Goal: Information Seeking & Learning: Check status

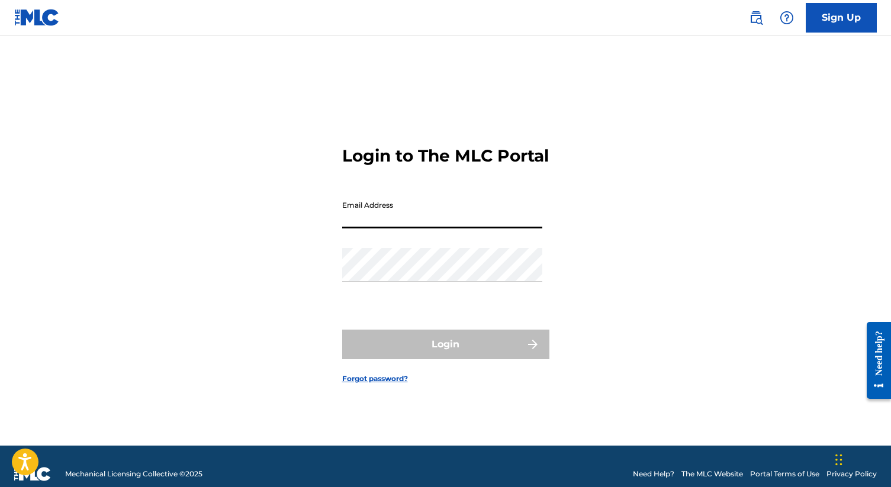
click at [395, 228] on input "Email Address" at bounding box center [442, 212] width 200 height 34
type input "[PERSON_NAME][EMAIL_ADDRESS][DOMAIN_NAME]"
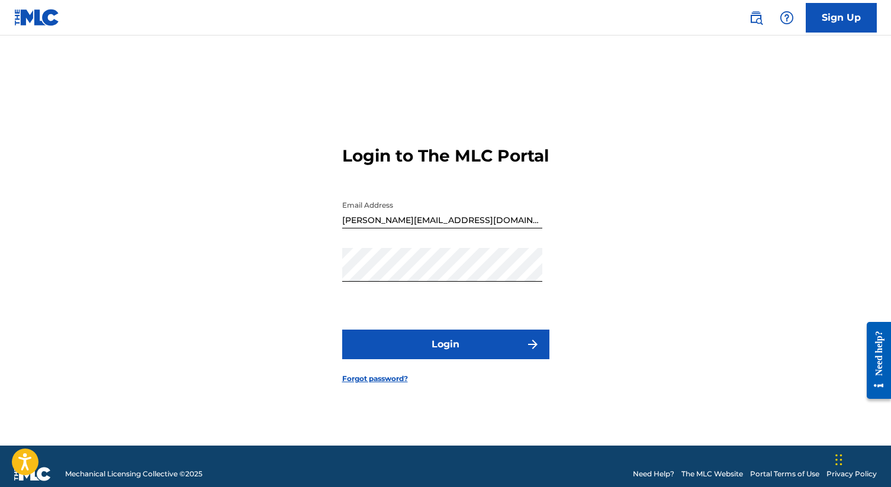
click at [436, 356] on button "Login" at bounding box center [445, 345] width 207 height 30
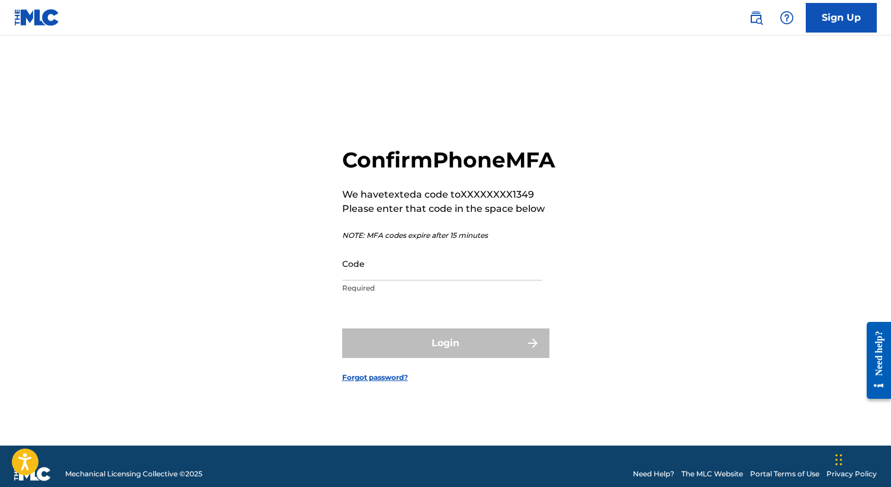
click at [439, 279] on input "Code" at bounding box center [442, 264] width 200 height 34
click at [427, 271] on input "Code" at bounding box center [442, 264] width 200 height 34
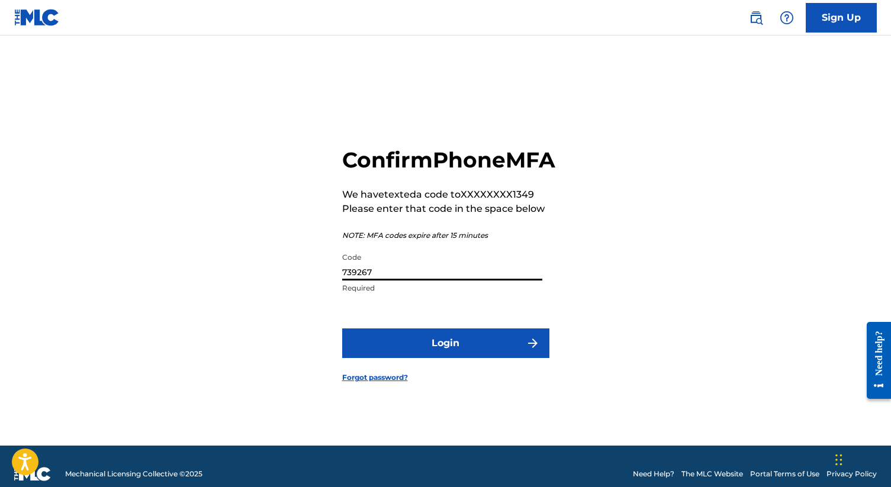
type input "739267"
click at [459, 344] on button "Login" at bounding box center [445, 344] width 207 height 30
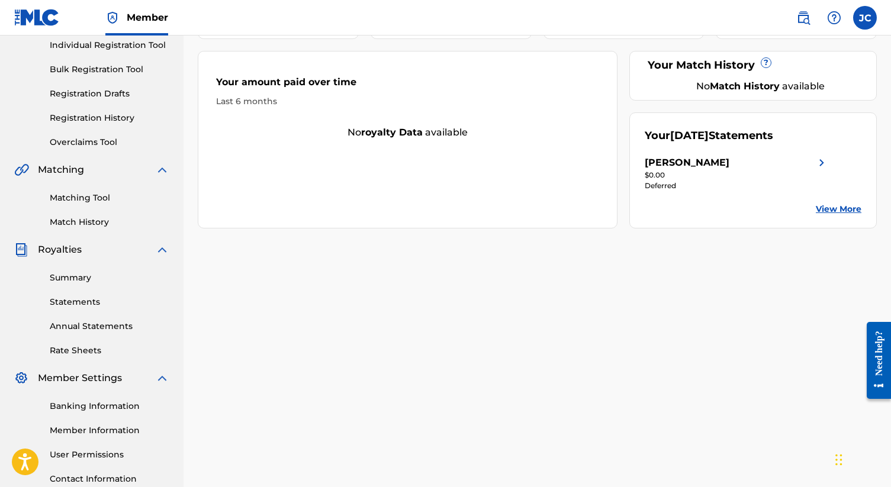
scroll to position [172, 0]
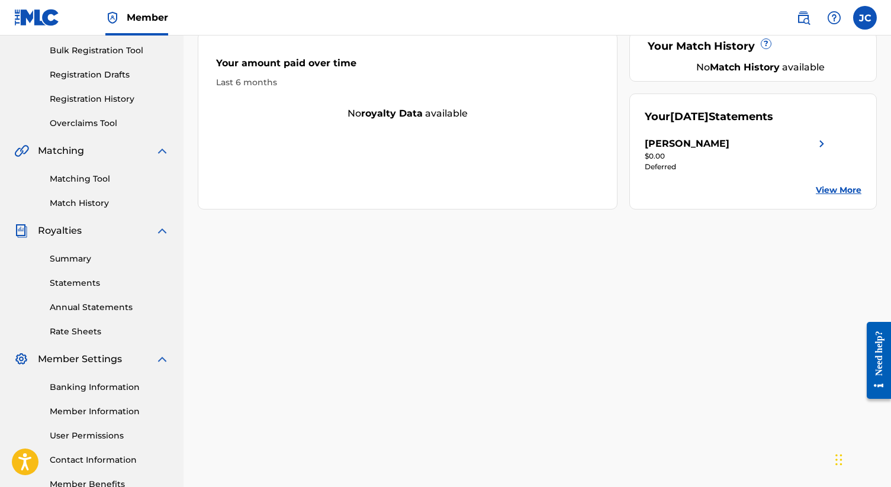
click at [715, 160] on div "$0.00" at bounding box center [737, 156] width 184 height 11
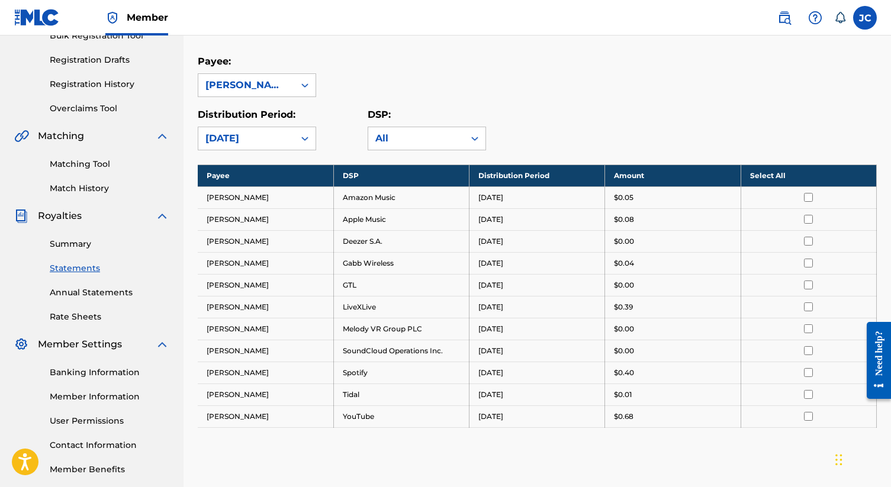
scroll to position [181, 0]
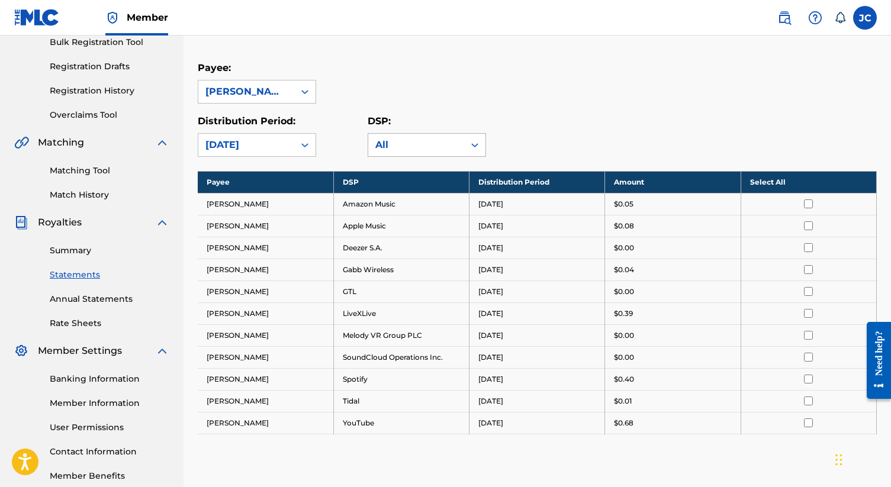
click at [389, 141] on div "All" at bounding box center [416, 145] width 82 height 14
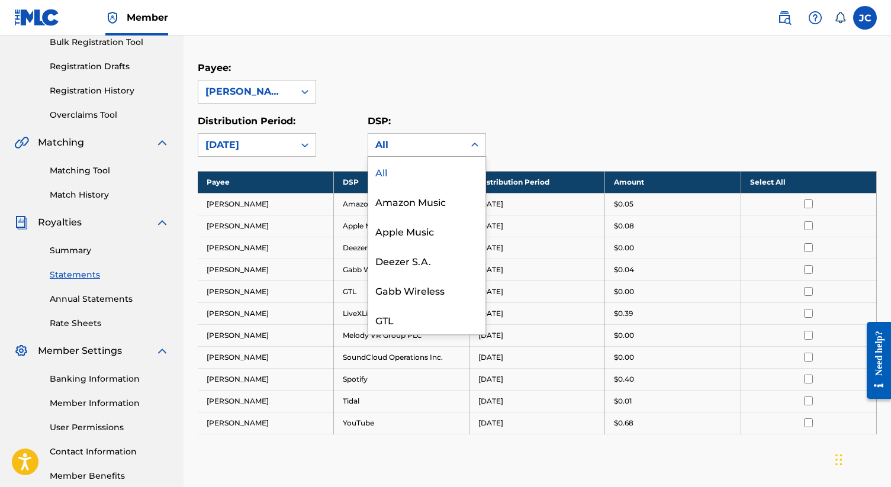
click at [249, 157] on div "Royalty Statements Select your desired payee from the Payee drop-down menu. The…" at bounding box center [537, 237] width 679 height 704
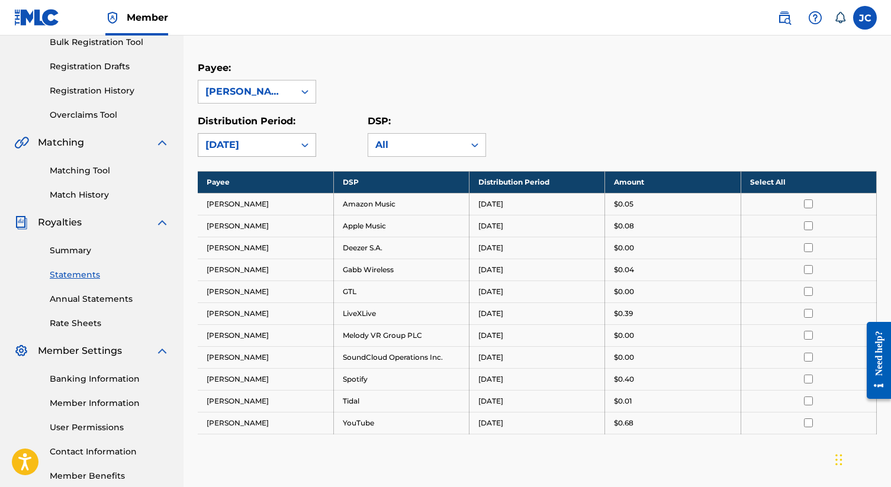
click at [252, 150] on div "August 2025" at bounding box center [246, 145] width 82 height 14
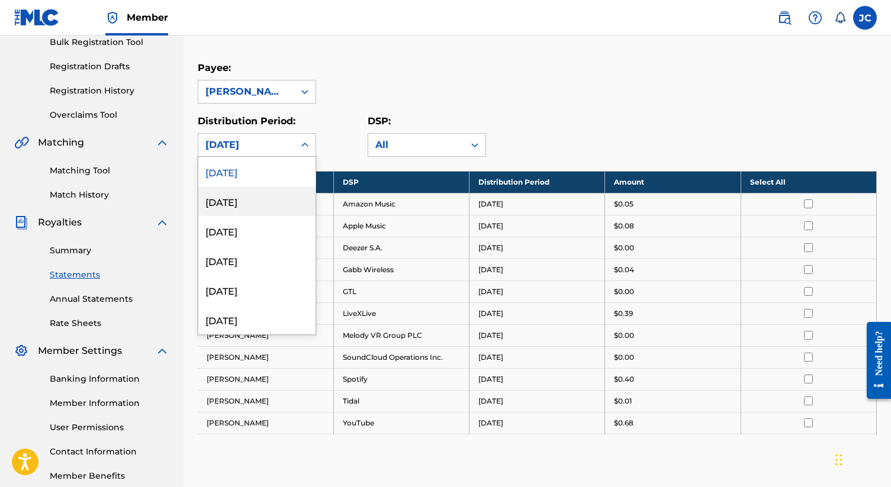
click at [253, 205] on div "July 2025" at bounding box center [256, 201] width 117 height 30
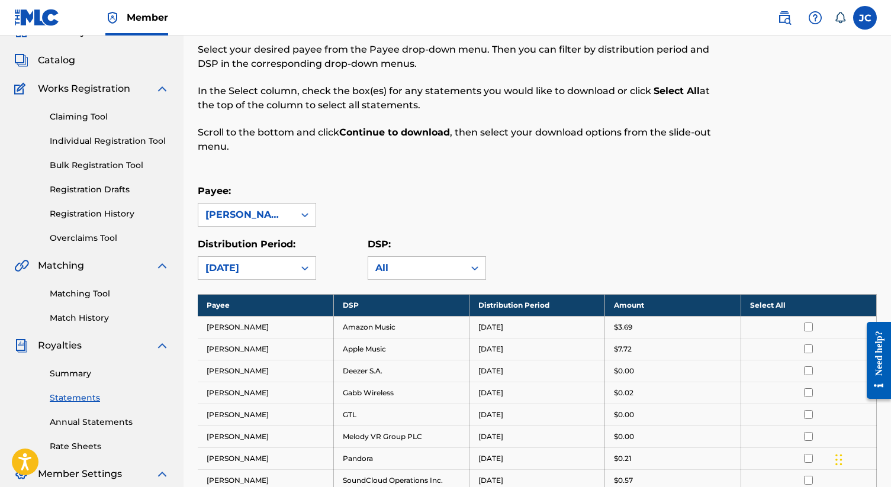
click at [389, 141] on p "Scroll to the bottom and click Continue to download , then select your download…" at bounding box center [459, 139] width 523 height 28
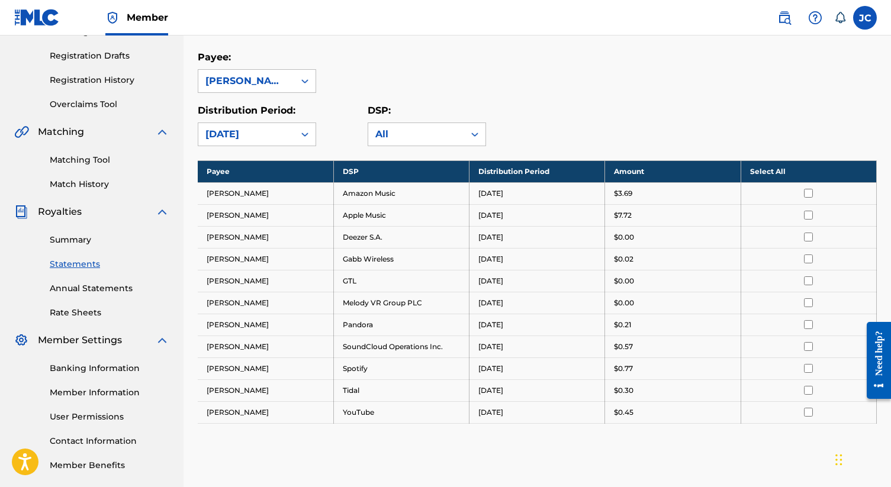
scroll to position [215, 0]
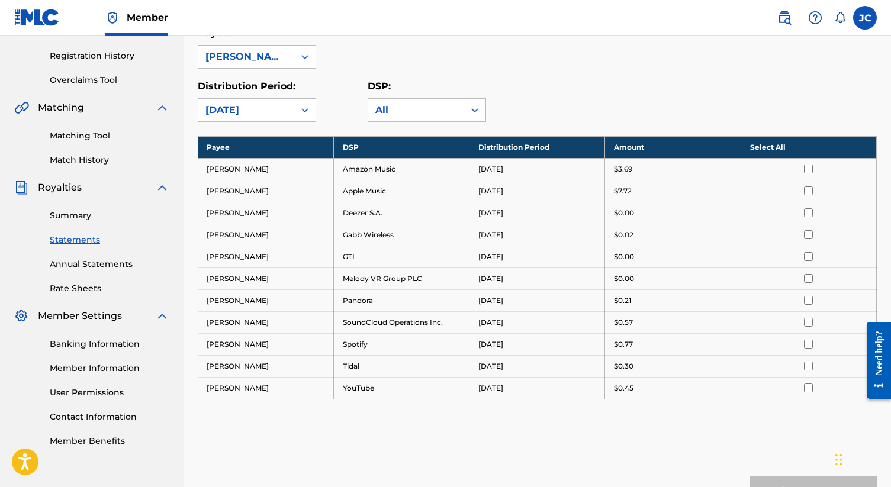
click at [86, 344] on link "Banking Information" at bounding box center [110, 344] width 120 height 12
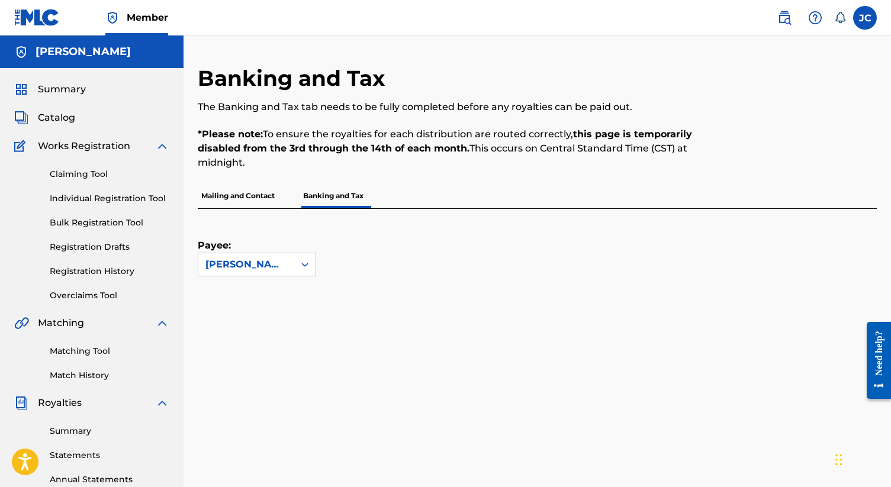
click at [211, 208] on p "Mailing and Contact" at bounding box center [238, 196] width 81 height 25
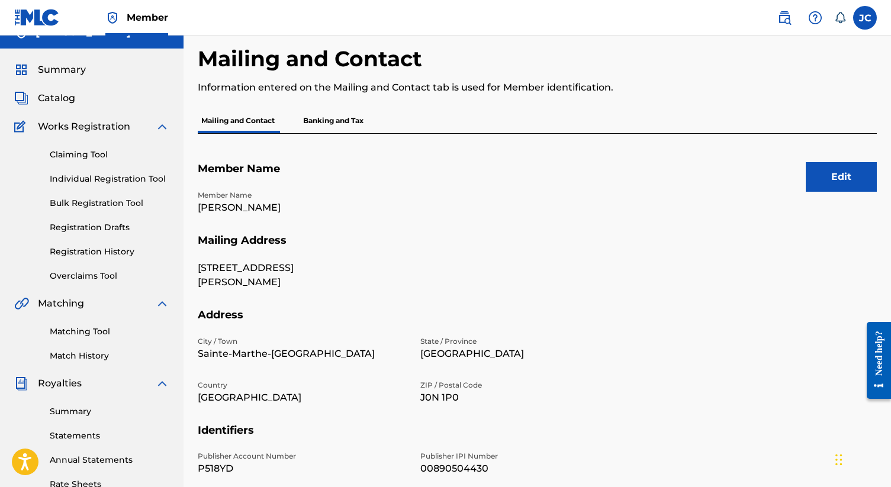
scroll to position [247, 0]
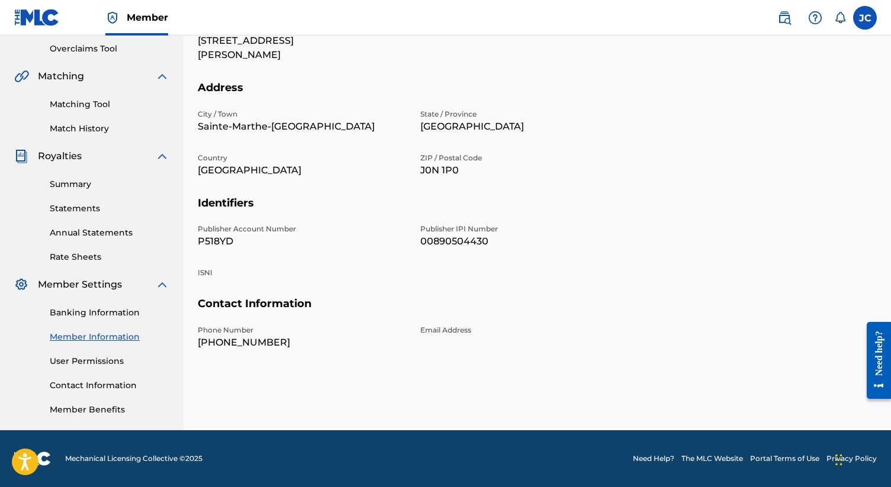
click at [88, 358] on link "User Permissions" at bounding box center [110, 361] width 120 height 12
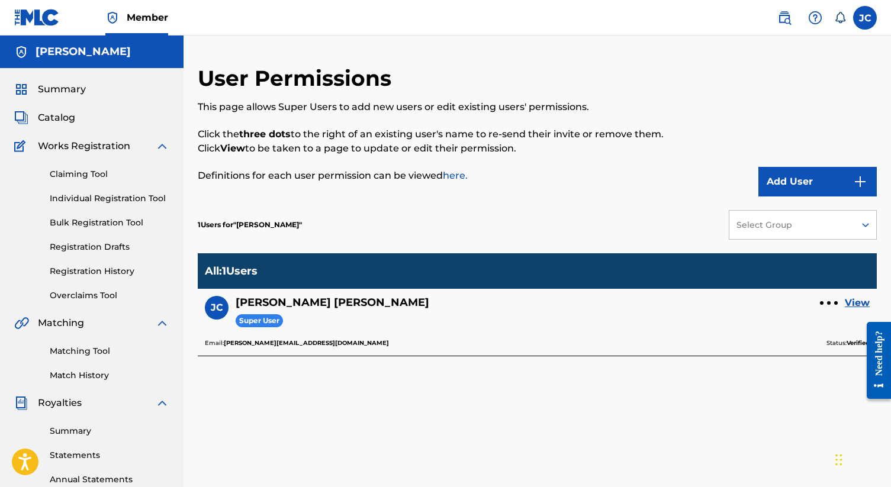
click at [86, 431] on link "Summary" at bounding box center [110, 431] width 120 height 12
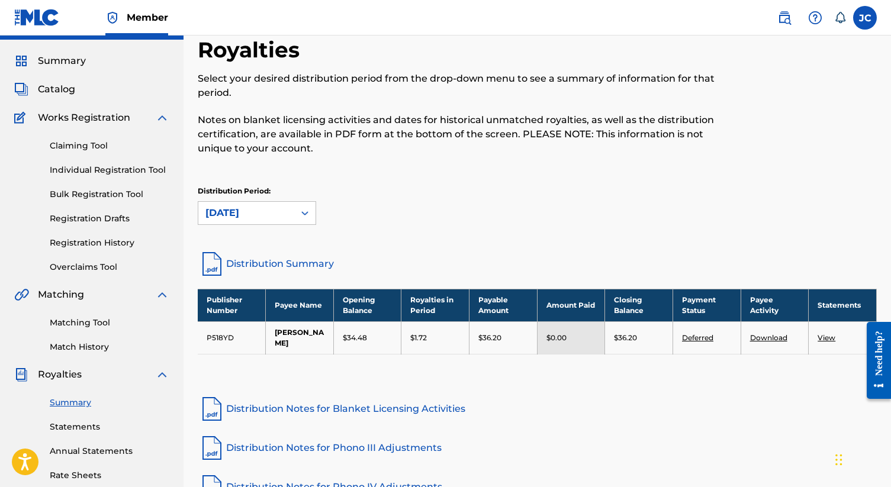
scroll to position [59, 0]
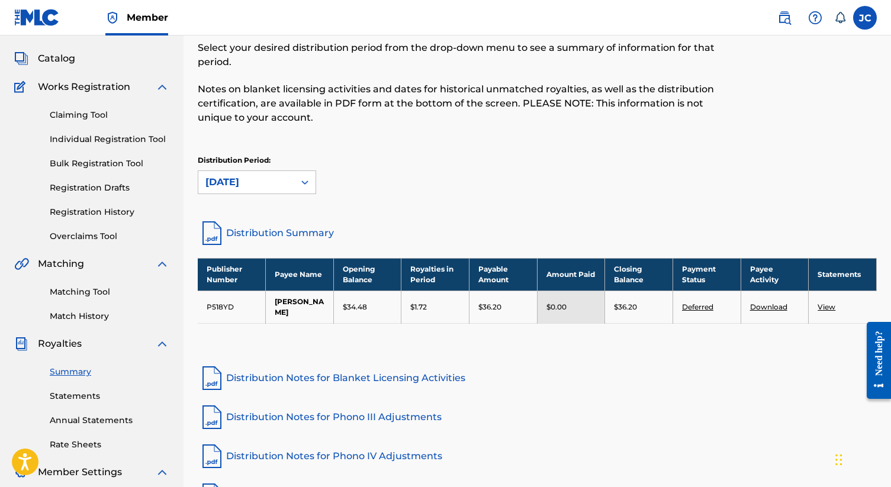
click at [606, 346] on div "Publisher Number Payee Name Opening Balance Royalties in Period Payable Amount …" at bounding box center [537, 305] width 679 height 95
click at [706, 307] on link "Deferred" at bounding box center [697, 306] width 31 height 9
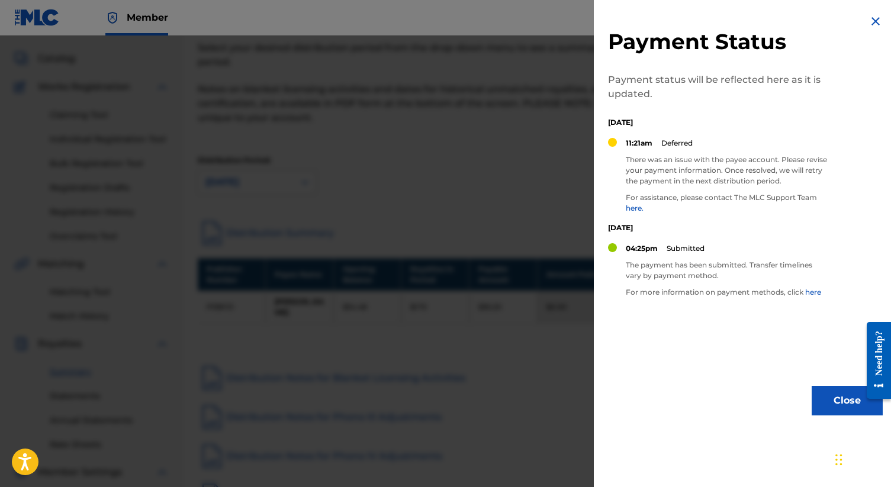
click at [665, 132] on div "Payment Status Payment status will be reflected here as it is updated. Saturday…" at bounding box center [745, 215] width 303 height 430
click at [682, 295] on p "For more information on payment methods, click here" at bounding box center [726, 292] width 201 height 11
click at [636, 210] on link "here." at bounding box center [635, 208] width 18 height 9
click at [306, 226] on div at bounding box center [445, 279] width 891 height 487
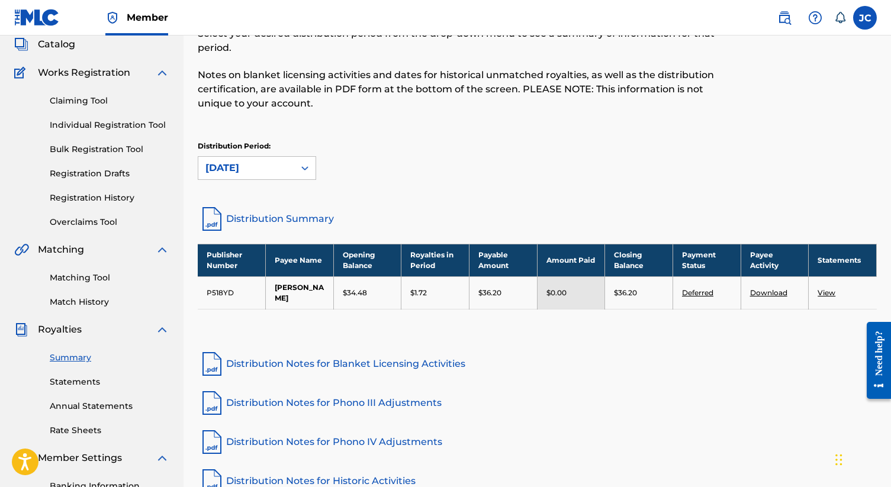
scroll to position [85, 0]
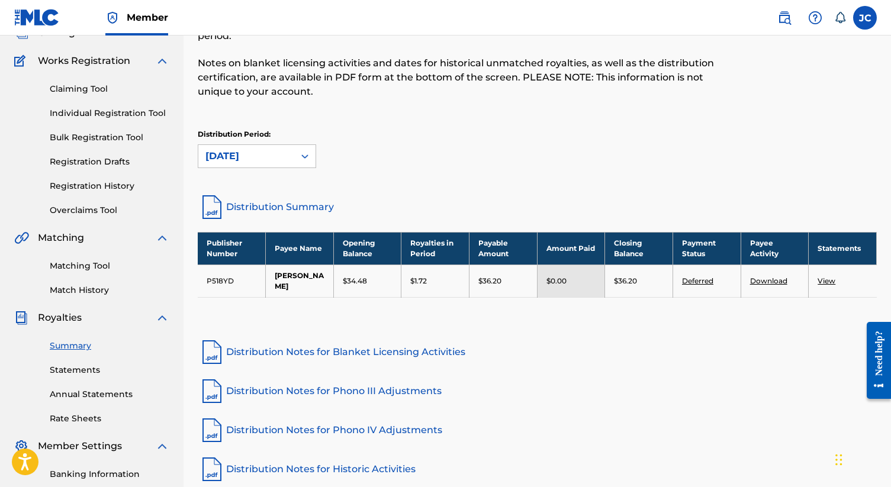
click at [701, 282] on link "Deferred" at bounding box center [697, 280] width 31 height 9
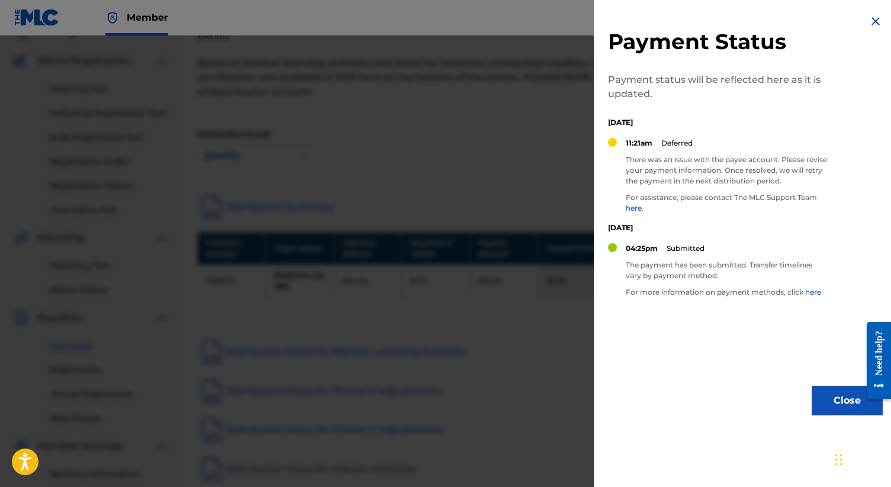
click at [634, 207] on link "here." at bounding box center [635, 208] width 18 height 9
click at [414, 202] on div at bounding box center [445, 279] width 891 height 487
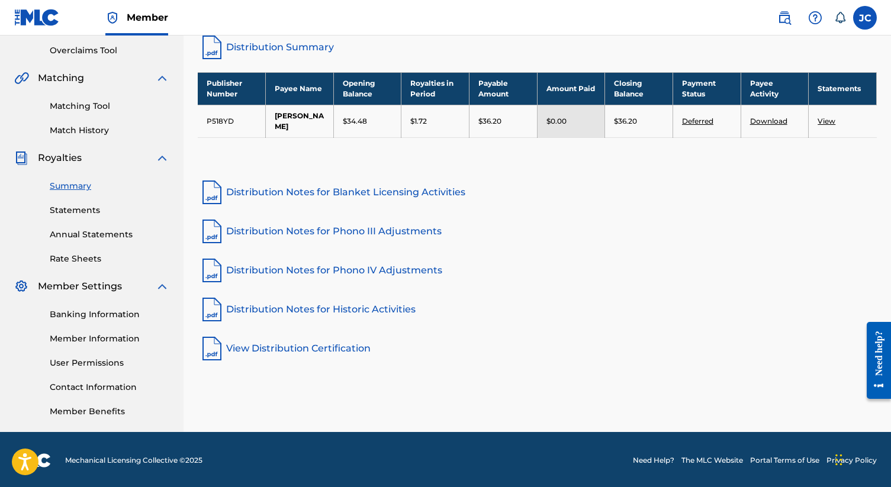
scroll to position [247, 0]
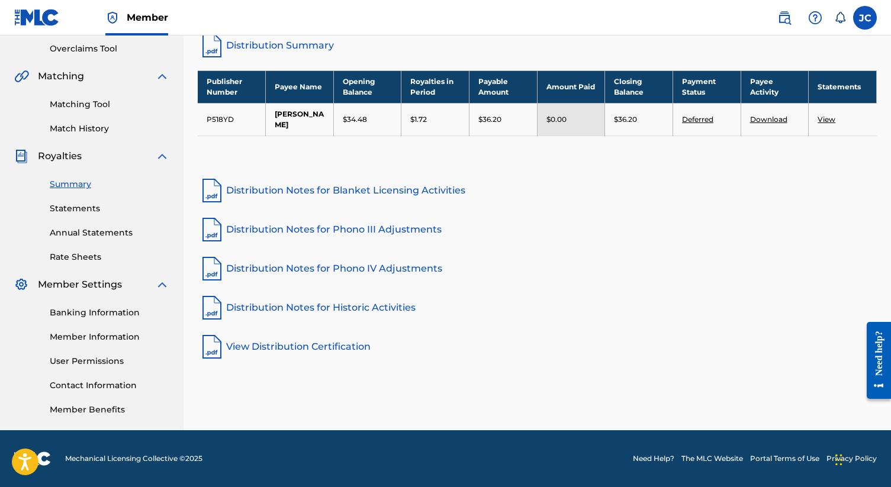
click at [110, 337] on link "Member Information" at bounding box center [110, 337] width 120 height 12
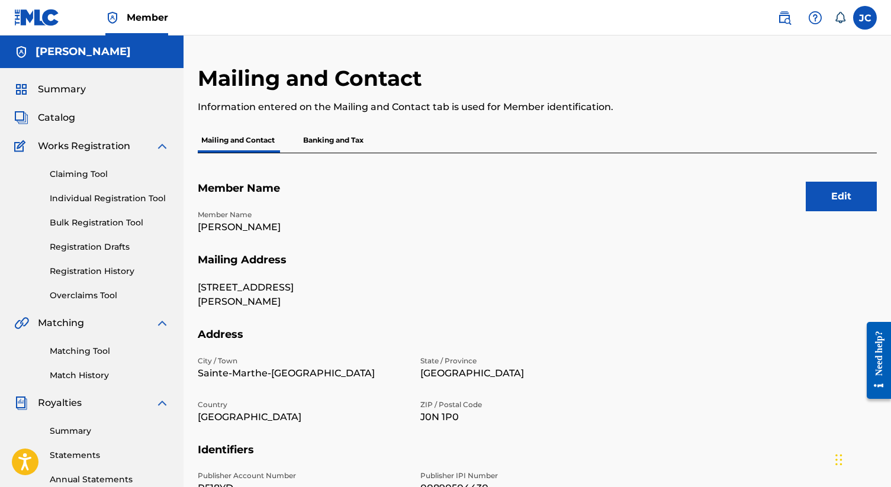
click at [352, 130] on p "Banking and Tax" at bounding box center [333, 140] width 67 height 25
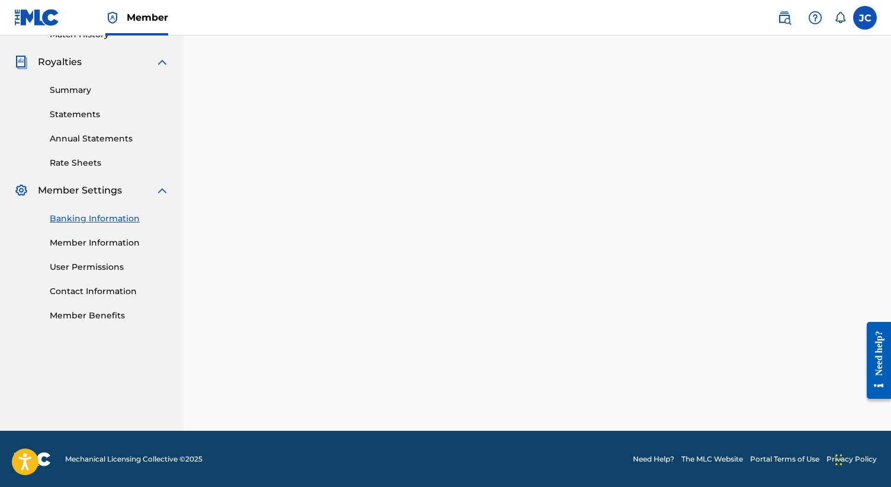
scroll to position [247, 0]
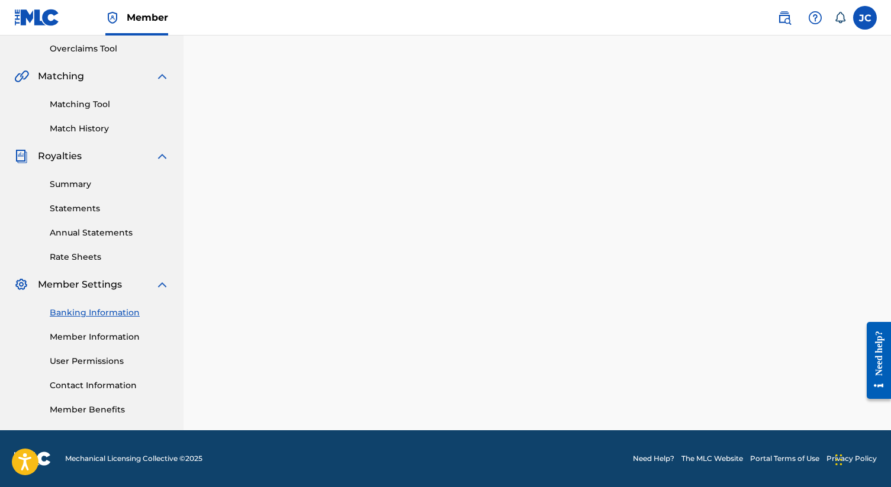
click at [87, 333] on link "Member Information" at bounding box center [110, 337] width 120 height 12
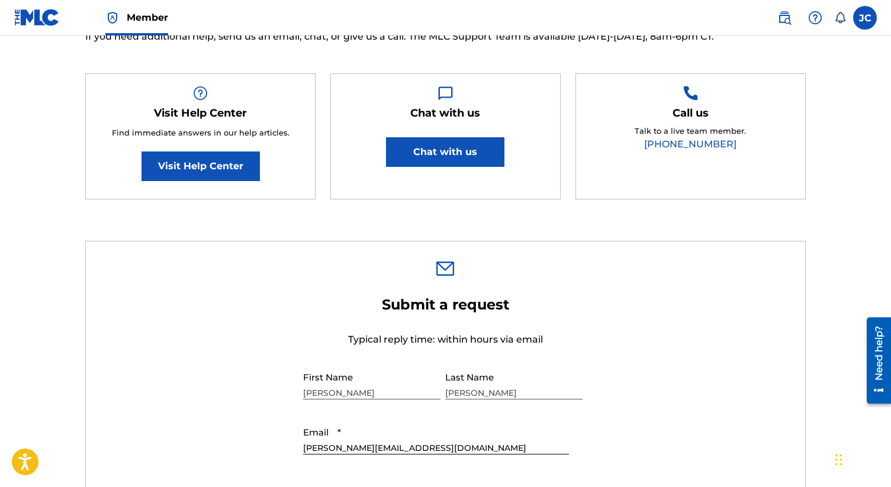
scroll to position [144, 0]
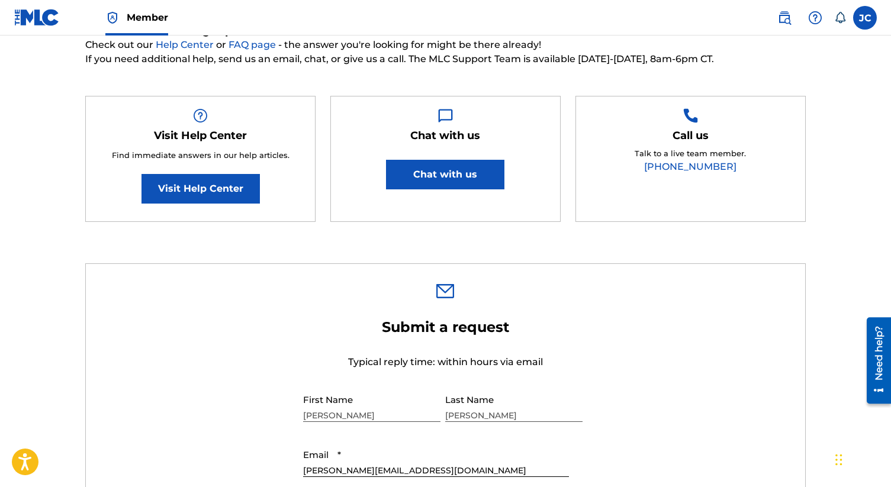
click at [476, 159] on div "Chat with us Chat with us" at bounding box center [445, 159] width 230 height 127
click at [470, 171] on button "Chat with us" at bounding box center [445, 175] width 118 height 30
